Goal: Task Accomplishment & Management: Complete application form

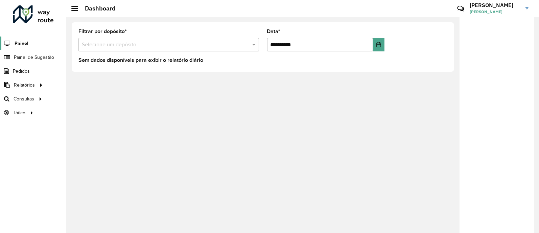
click at [26, 45] on span "Painel" at bounding box center [22, 43] width 14 height 7
click at [26, 57] on span "Painel de Sugestão" at bounding box center [35, 57] width 42 height 7
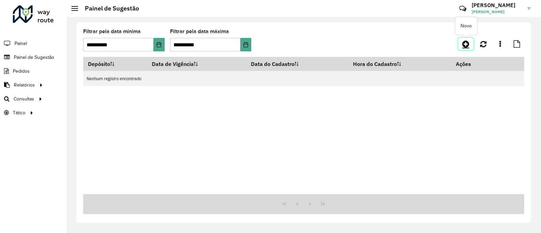
click at [464, 45] on icon at bounding box center [465, 44] width 7 height 8
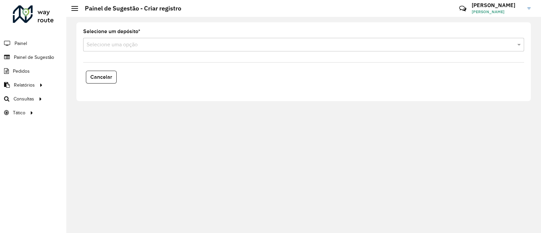
click at [117, 48] on input "text" at bounding box center [297, 45] width 421 height 8
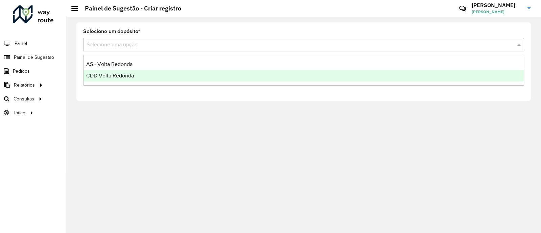
click at [112, 74] on span "CDD Volta Redonda" at bounding box center [110, 76] width 48 height 6
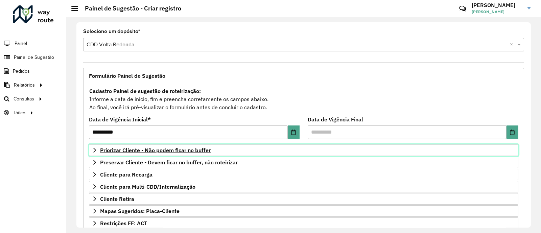
click at [152, 148] on span "Priorizar Cliente - Não podem ficar no buffer" at bounding box center [155, 149] width 111 height 5
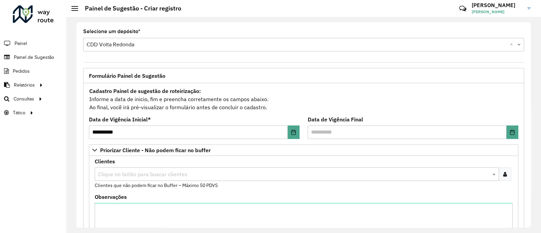
click at [503, 175] on icon at bounding box center [505, 173] width 4 height 5
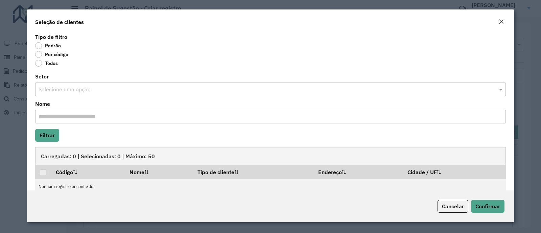
click at [52, 56] on label "Por código" at bounding box center [51, 54] width 33 height 7
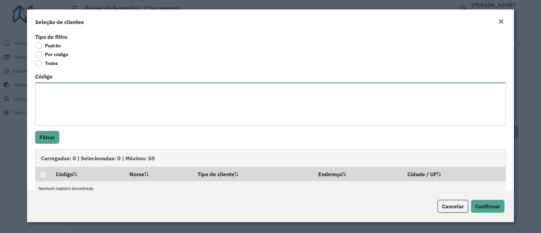
click at [74, 99] on textarea "Código" at bounding box center [270, 103] width 471 height 43
type textarea "***** ***** *****"
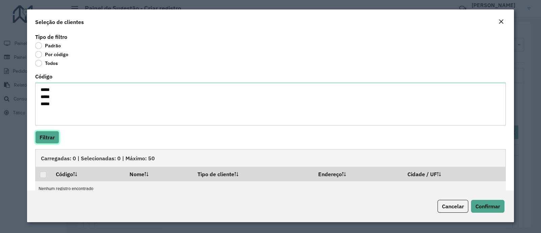
click at [45, 138] on button "Filtrar" at bounding box center [47, 137] width 24 height 13
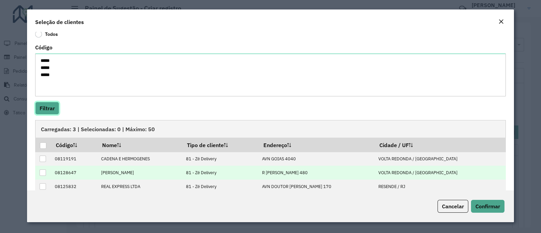
scroll to position [40, 0]
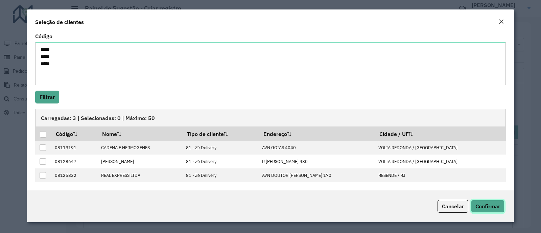
click at [496, 211] on button "Confirmar" at bounding box center [487, 206] width 33 height 13
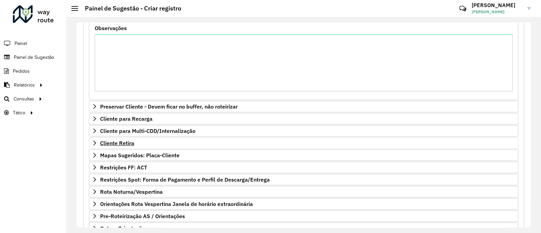
scroll to position [84, 0]
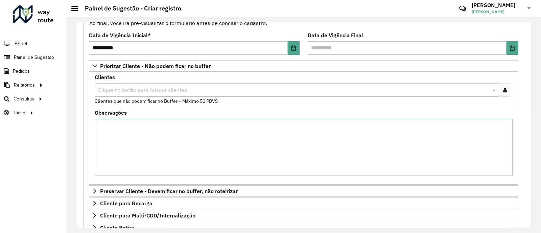
click at [142, 92] on input "text" at bounding box center [293, 90] width 394 height 8
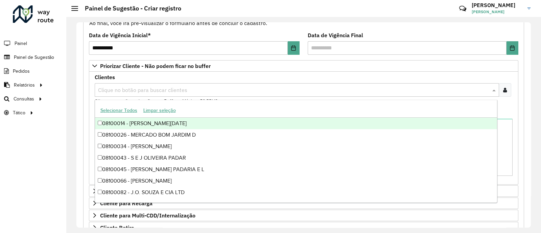
click at [142, 92] on input "text" at bounding box center [293, 90] width 394 height 8
click at [224, 75] on div "Clientes Clique no botão para buscar clientes Clientes que não podem ficar no B…" at bounding box center [304, 90] width 418 height 30
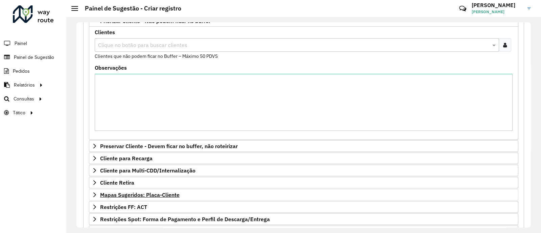
scroll to position [169, 0]
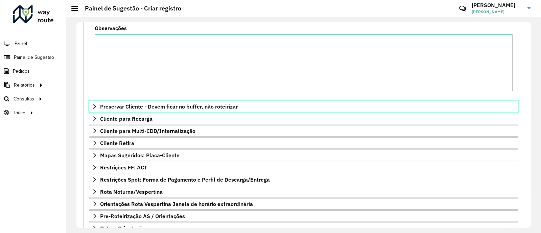
click at [123, 106] on span "Preservar Cliente - Devem ficar no buffer, não roteirizar" at bounding box center [169, 106] width 138 height 5
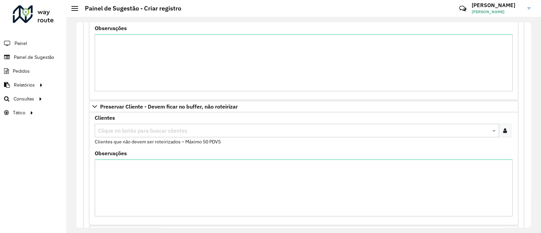
click at [118, 128] on input "text" at bounding box center [293, 131] width 394 height 8
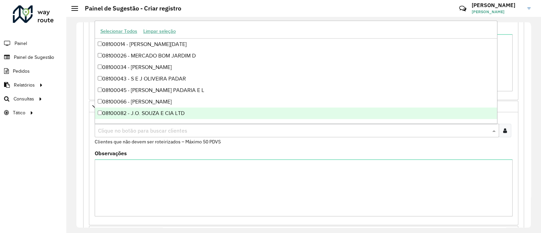
click at [505, 131] on div at bounding box center [505, 131] width 13 height 14
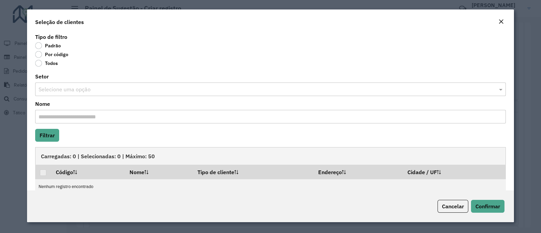
click at [56, 53] on label "Por código" at bounding box center [51, 54] width 33 height 7
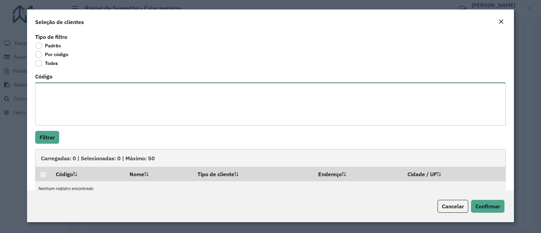
click at [66, 96] on textarea "Código" at bounding box center [270, 103] width 471 height 43
type textarea "*****"
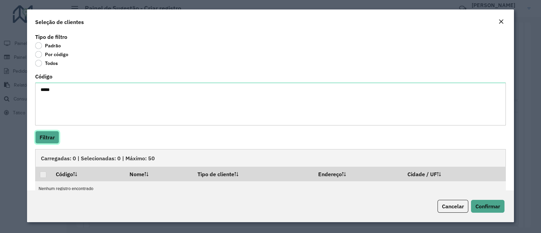
click at [47, 139] on button "Filtrar" at bounding box center [47, 137] width 24 height 13
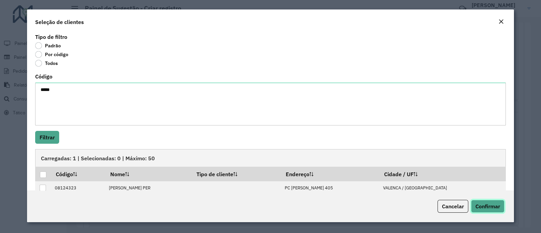
click at [489, 212] on button "Confirmar" at bounding box center [487, 206] width 33 height 13
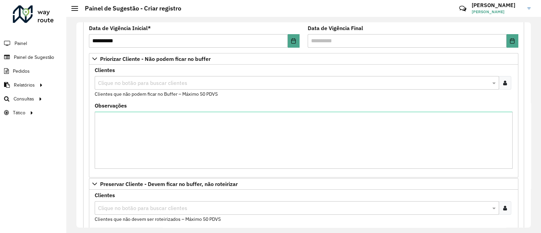
scroll to position [84, 0]
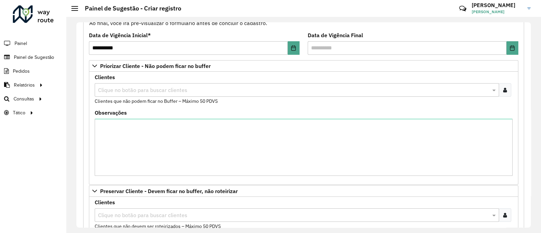
click at [504, 88] on icon at bounding box center [505, 89] width 4 height 5
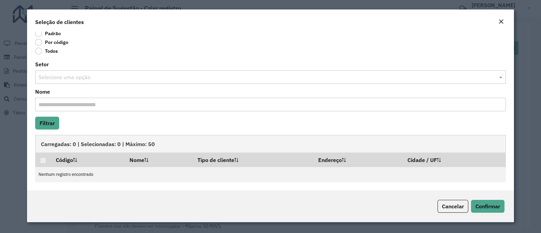
scroll to position [0, 0]
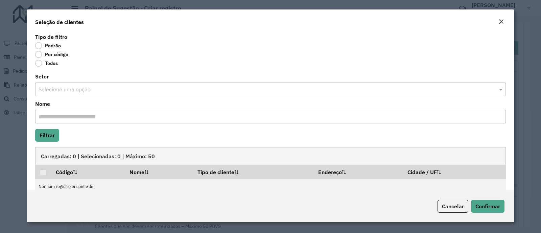
click at [501, 21] on em "Close" at bounding box center [500, 21] width 5 height 5
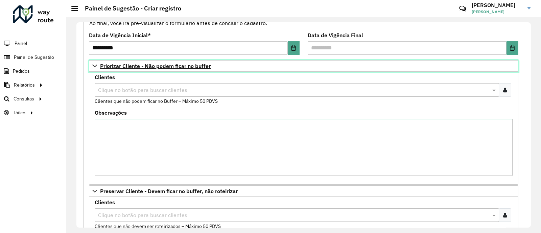
click at [95, 66] on icon at bounding box center [94, 66] width 5 height 3
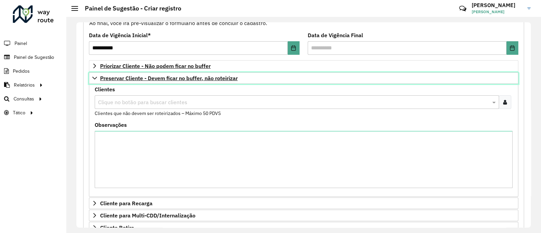
click at [96, 77] on icon at bounding box center [94, 78] width 5 height 3
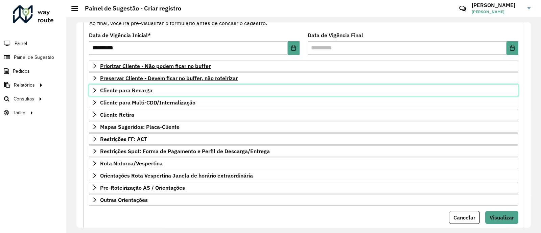
click at [118, 89] on span "Cliente para Recarga" at bounding box center [126, 90] width 52 height 5
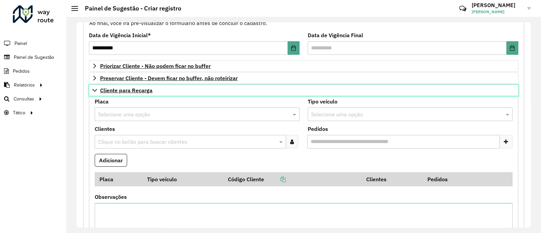
click at [118, 89] on span "Cliente para Recarga" at bounding box center [126, 90] width 52 height 5
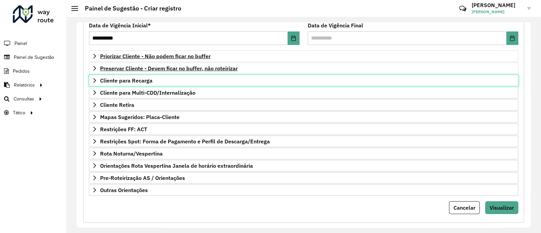
scroll to position [102, 0]
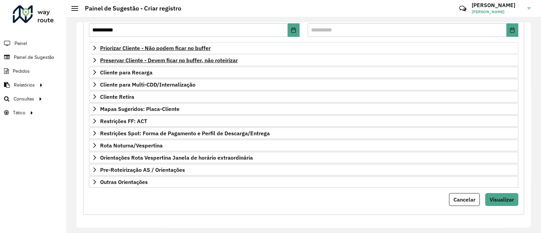
click at [502, 204] on div "**********" at bounding box center [303, 97] width 441 height 233
click at [502, 200] on span "Visualizar" at bounding box center [502, 199] width 24 height 7
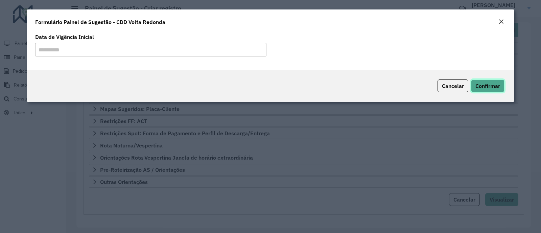
click at [499, 88] on span "Confirmar" at bounding box center [487, 85] width 25 height 7
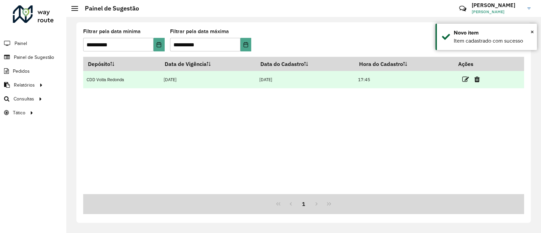
click at [174, 82] on td "[DATE]" at bounding box center [208, 79] width 96 height 17
click at [465, 80] on icon at bounding box center [465, 79] width 7 height 7
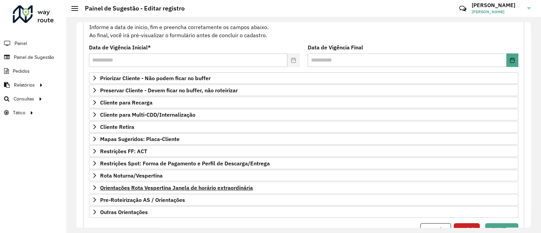
scroll to position [60, 0]
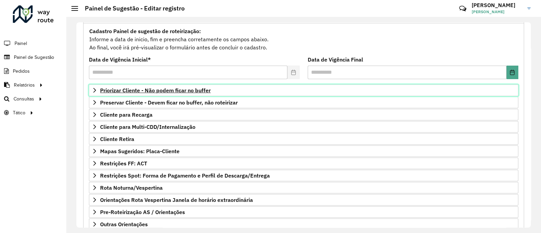
click at [125, 88] on span "Priorizar Cliente - Não podem ficar no buffer" at bounding box center [155, 90] width 111 height 5
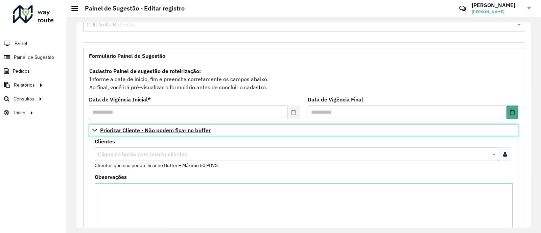
scroll to position [18, 0]
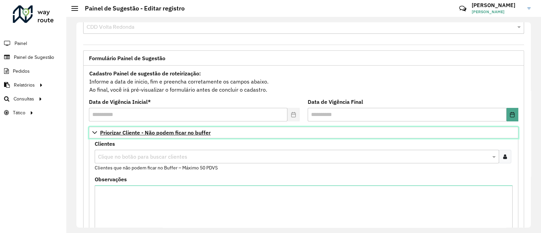
click at [143, 134] on span "Priorizar Cliente - Não podem ficar no buffer" at bounding box center [155, 132] width 111 height 5
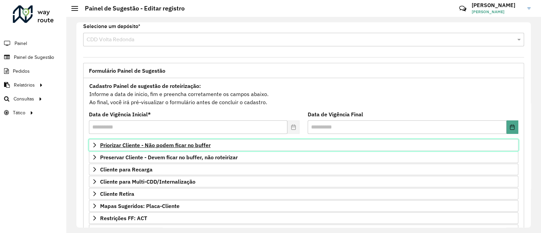
scroll to position [0, 0]
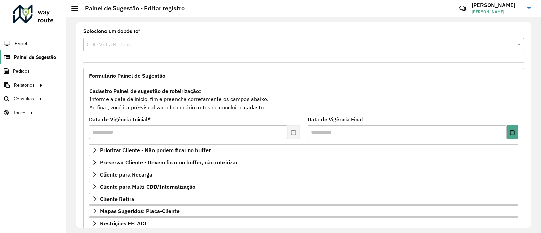
click at [20, 58] on span "Painel de Sugestão" at bounding box center [35, 57] width 42 height 7
